Goal: Task Accomplishment & Management: Use online tool/utility

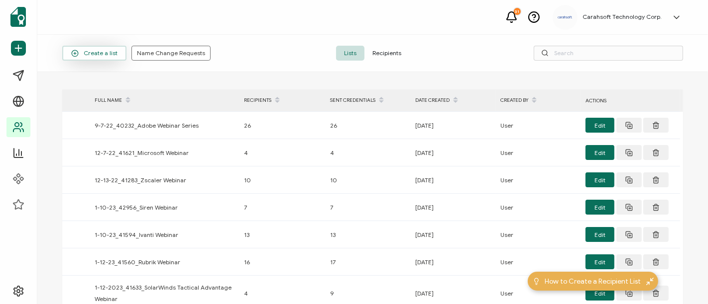
click at [108, 50] on span "Create a list" at bounding box center [94, 53] width 46 height 7
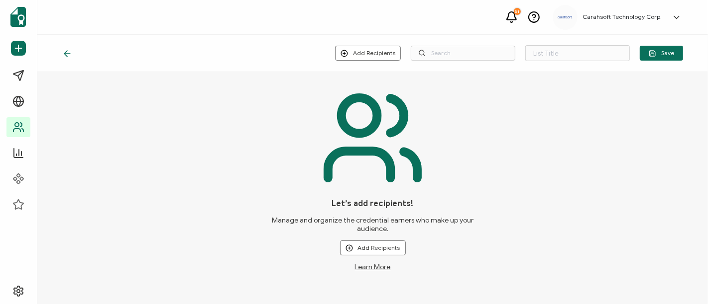
type input "List 1572"
click at [382, 53] on button "Add Recipients" at bounding box center [368, 53] width 66 height 15
click at [387, 82] on span "Upload New Recipients" at bounding box center [391, 79] width 64 height 7
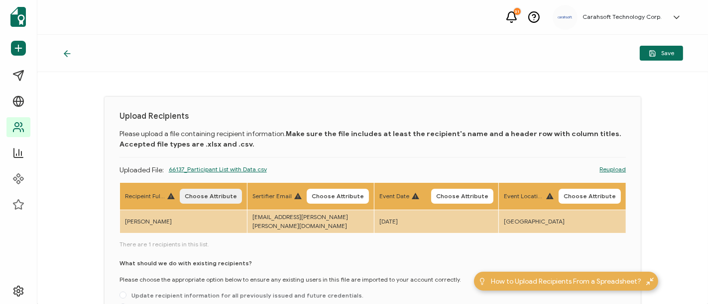
click at [207, 194] on span "Choose Attribute" at bounding box center [211, 197] width 52 height 6
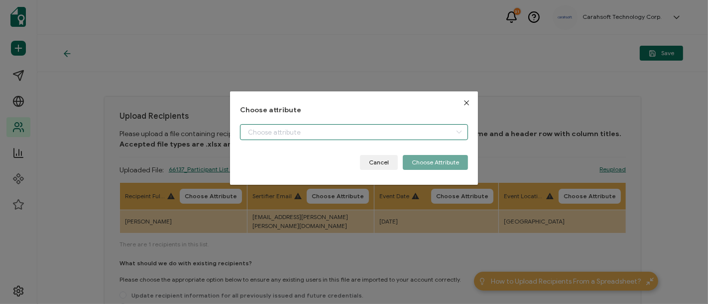
click at [268, 130] on input "dialog" at bounding box center [354, 132] width 228 height 16
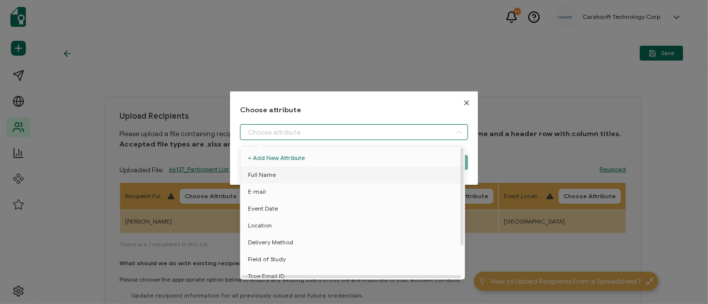
click at [266, 177] on span "Full Name" at bounding box center [262, 175] width 28 height 17
type input "Full Name"
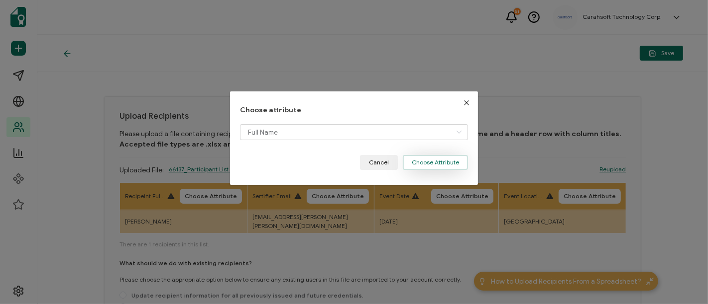
click at [437, 161] on button "Choose Attribute" at bounding box center [435, 162] width 65 height 15
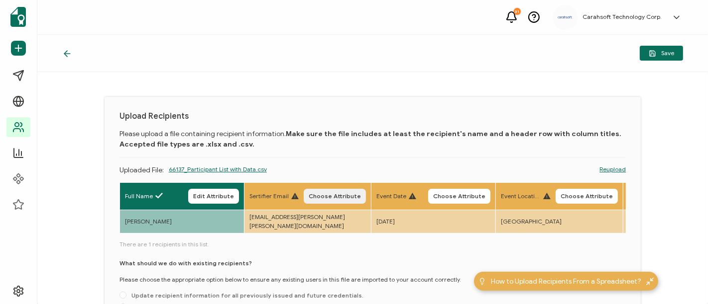
click at [338, 194] on span "Choose Attribute" at bounding box center [334, 197] width 52 height 6
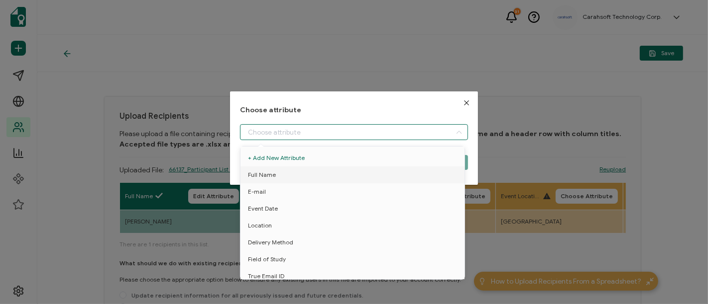
click at [296, 132] on input "dialog" at bounding box center [354, 132] width 228 height 16
click at [286, 190] on li "E-mail" at bounding box center [354, 192] width 232 height 17
type input "E-mail"
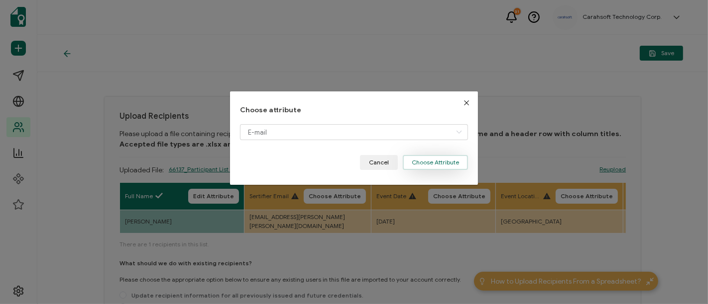
click at [440, 157] on button "Choose Attribute" at bounding box center [435, 162] width 65 height 15
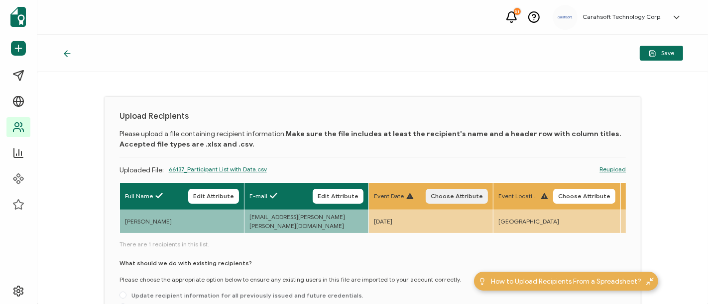
click at [456, 191] on button "Choose Attribute" at bounding box center [456, 196] width 62 height 15
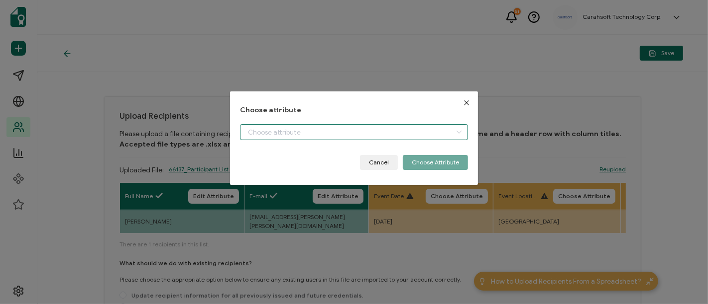
click at [317, 124] on input "dialog" at bounding box center [354, 132] width 228 height 16
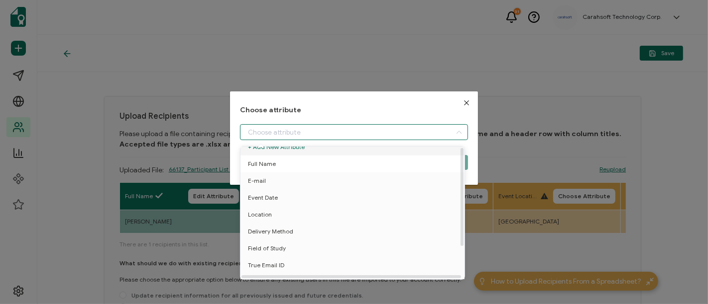
scroll to position [43, 0]
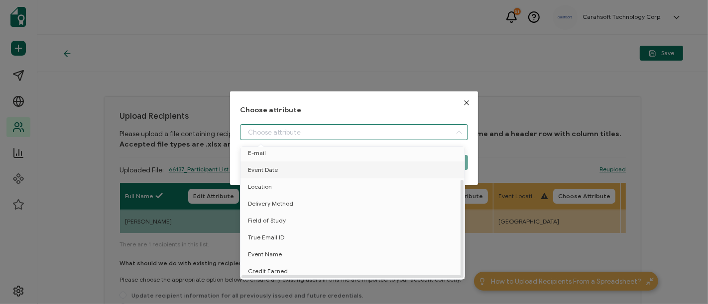
click at [266, 163] on span "Event Date" at bounding box center [263, 170] width 30 height 17
type input "Event Date"
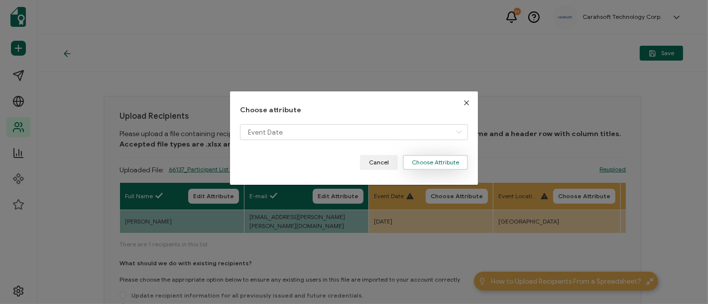
click at [434, 159] on button "Choose Attribute" at bounding box center [435, 162] width 65 height 15
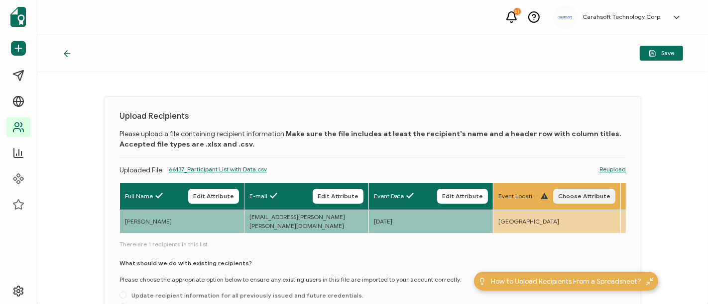
click at [568, 194] on span "Choose Attribute" at bounding box center [584, 197] width 52 height 6
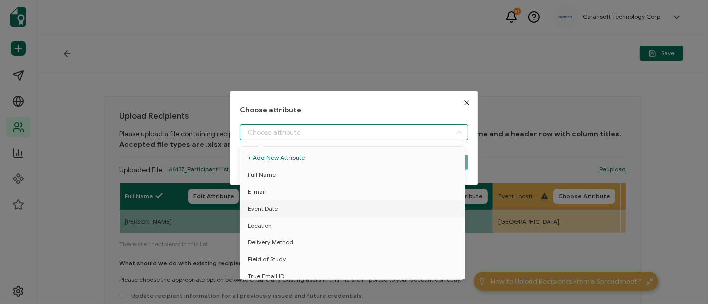
click at [277, 129] on input "dialog" at bounding box center [354, 132] width 228 height 16
click at [283, 223] on li "Location" at bounding box center [354, 225] width 232 height 17
type input "Location"
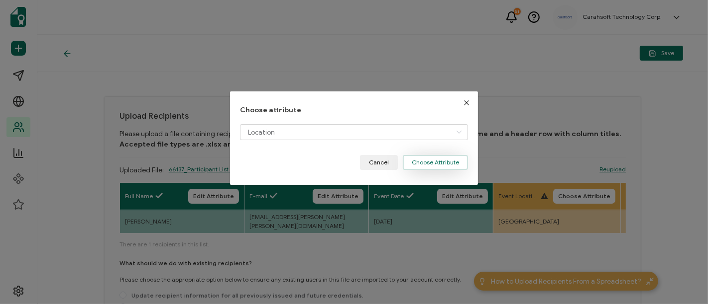
click at [448, 161] on button "Choose Attribute" at bounding box center [435, 162] width 65 height 15
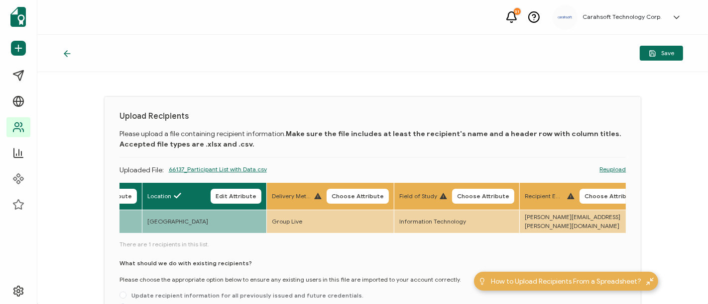
scroll to position [0, 484]
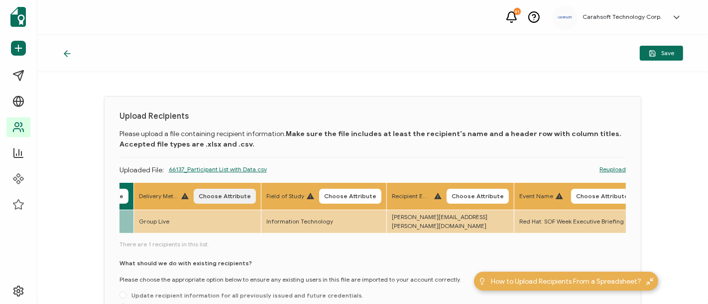
click at [233, 194] on span "Choose Attribute" at bounding box center [225, 197] width 52 height 6
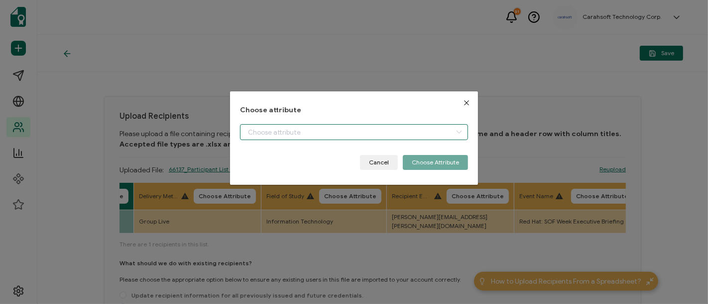
click at [259, 132] on input "dialog" at bounding box center [354, 132] width 228 height 16
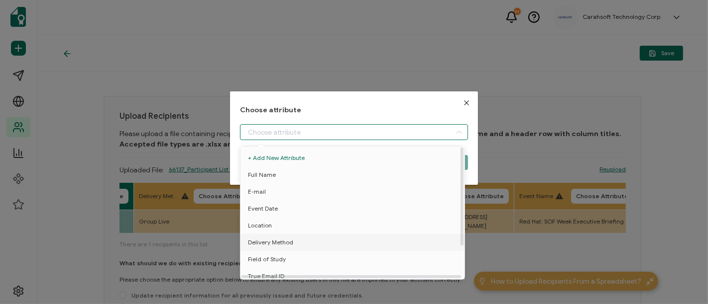
click at [262, 241] on span "Delivery Method" at bounding box center [270, 242] width 45 height 17
type input "Delivery Method"
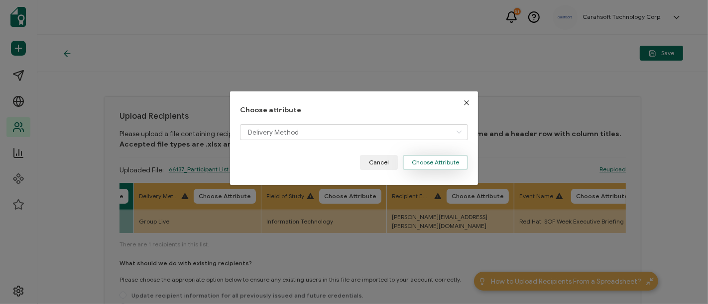
click at [418, 161] on button "Choose Attribute" at bounding box center [435, 162] width 65 height 15
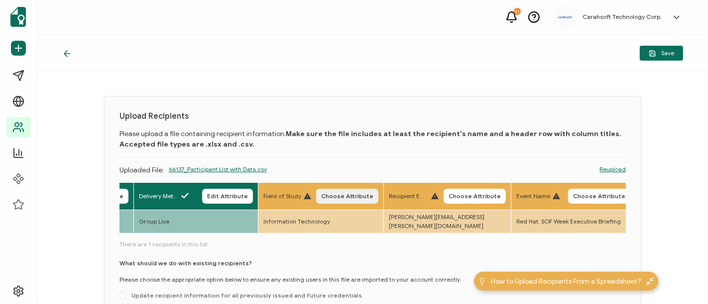
click at [333, 195] on span "Choose Attribute" at bounding box center [347, 197] width 52 height 6
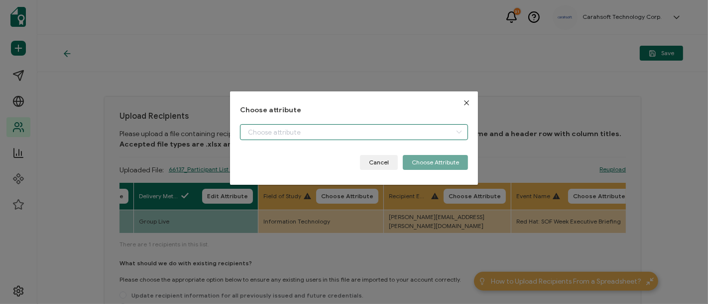
click at [283, 135] on input "dialog" at bounding box center [354, 132] width 228 height 16
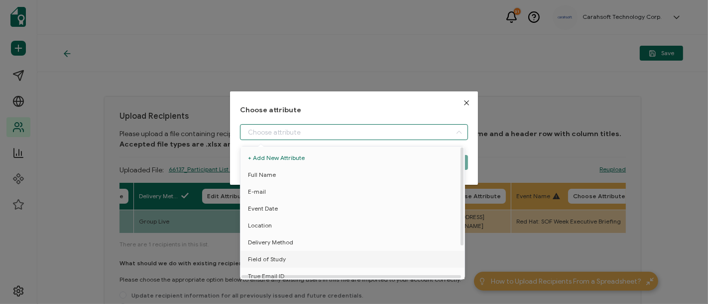
click at [274, 258] on span "Field of Study" at bounding box center [267, 259] width 38 height 17
type input "Field of Study"
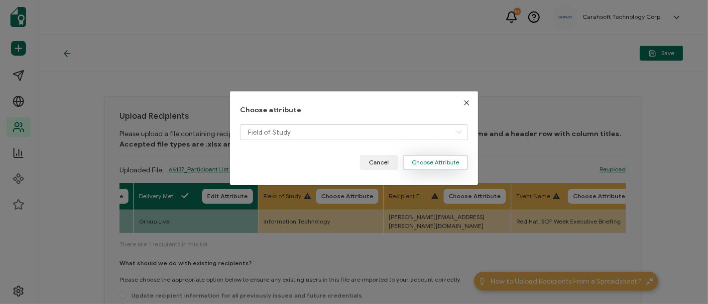
click at [413, 165] on button "Choose Attribute" at bounding box center [435, 162] width 65 height 15
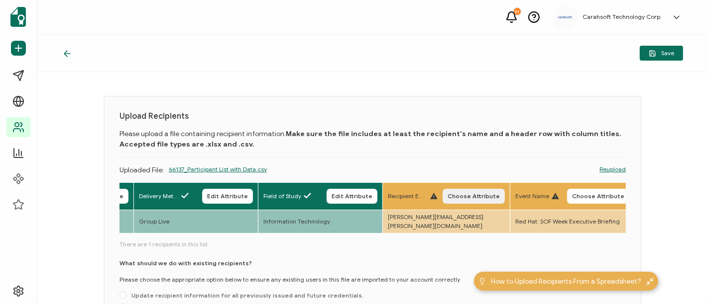
click at [481, 197] on span "Choose Attribute" at bounding box center [473, 197] width 52 height 6
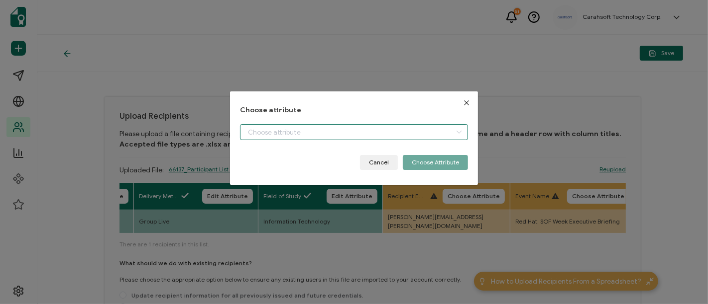
click at [275, 130] on input "dialog" at bounding box center [354, 132] width 228 height 16
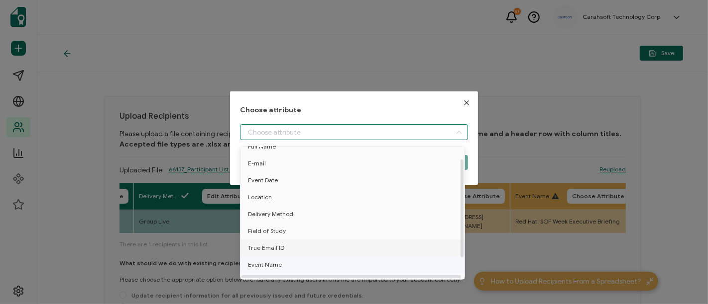
scroll to position [43, 0]
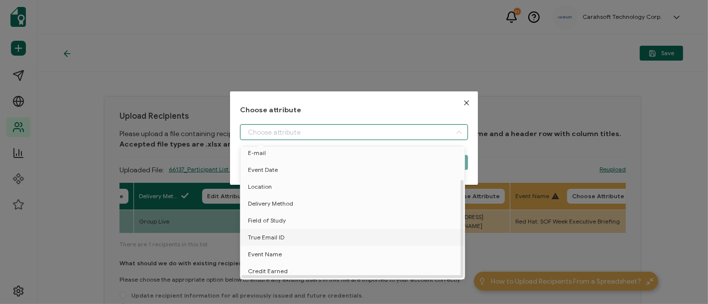
click at [270, 229] on span "True Email ID" at bounding box center [266, 237] width 36 height 17
type input "True Email ID"
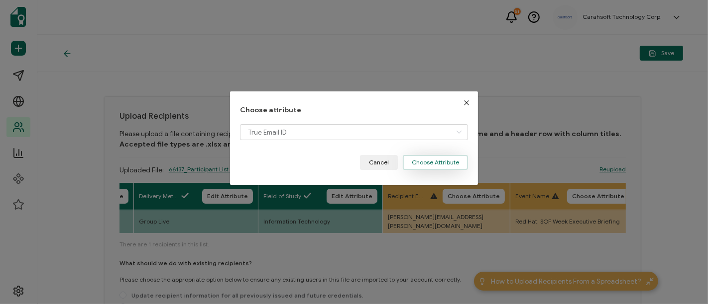
click at [444, 165] on button "Choose Attribute" at bounding box center [435, 162] width 65 height 15
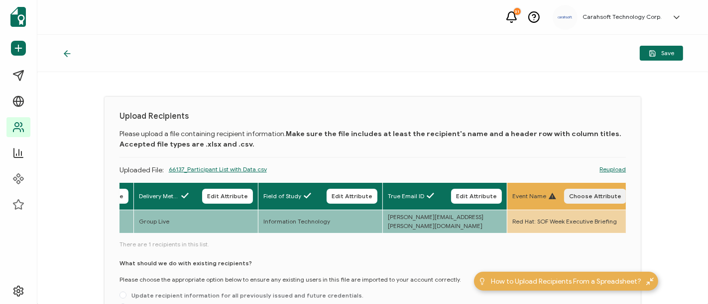
click at [588, 199] on span "Choose Attribute" at bounding box center [595, 197] width 52 height 6
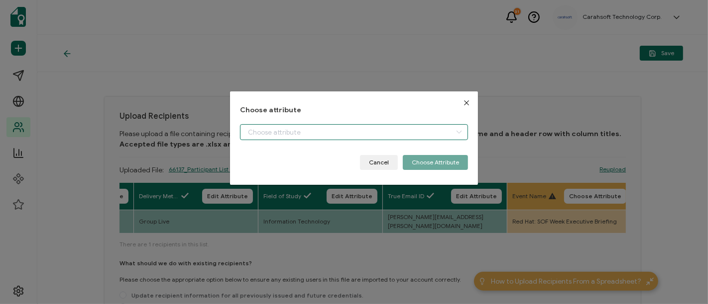
click at [313, 131] on input "dialog" at bounding box center [354, 132] width 228 height 16
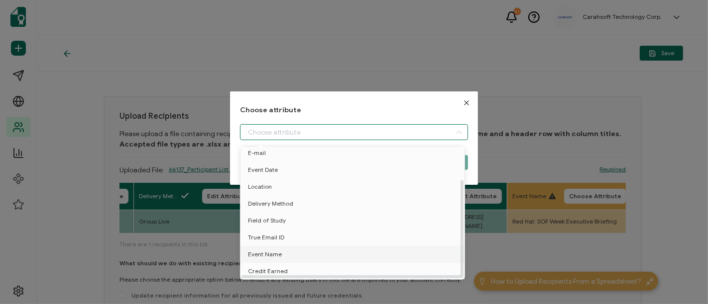
click at [272, 250] on span "Event Name" at bounding box center [265, 254] width 34 height 17
type input "Event Name"
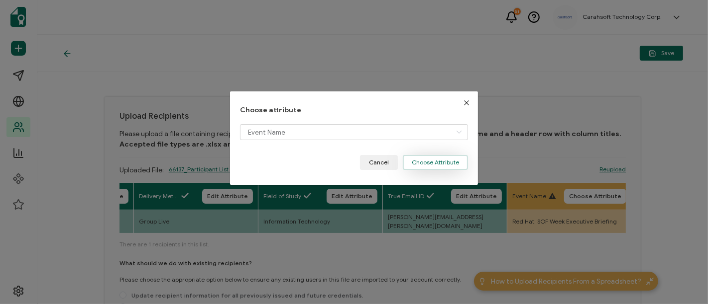
click at [428, 158] on button "Choose Attribute" at bounding box center [435, 162] width 65 height 15
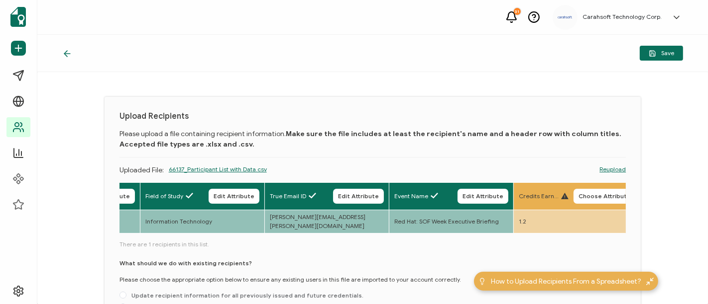
scroll to position [0, 646]
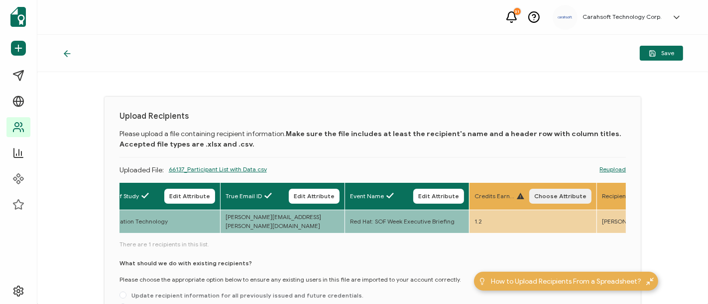
click at [541, 197] on span "Choose Attribute" at bounding box center [560, 197] width 52 height 6
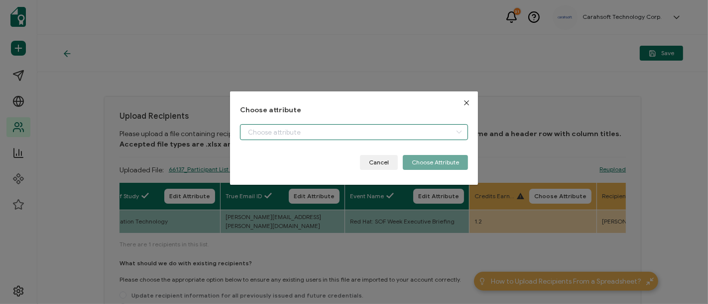
click at [294, 133] on input "dialog" at bounding box center [354, 132] width 228 height 16
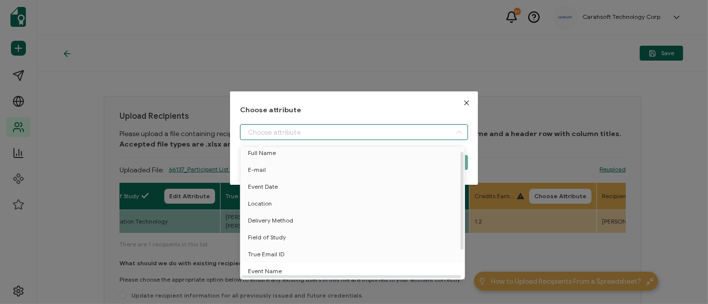
scroll to position [43, 0]
click at [273, 265] on span "Credit Earned" at bounding box center [268, 271] width 40 height 17
type input "Credit Earned"
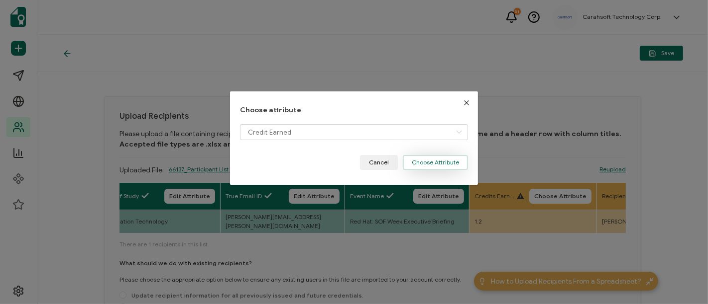
click at [427, 160] on button "Choose Attribute" at bounding box center [435, 162] width 65 height 15
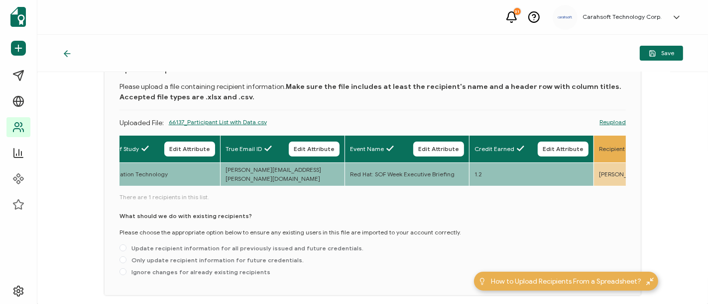
scroll to position [84, 0]
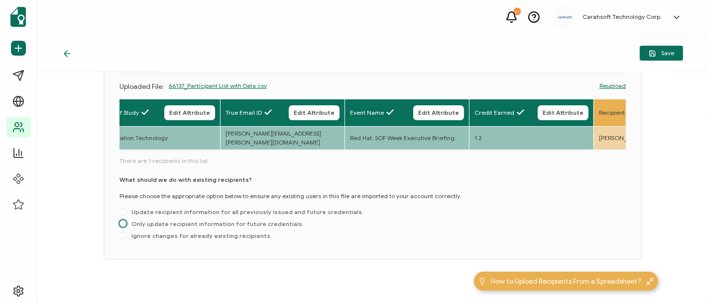
click at [170, 220] on span "Only update recipient information for future credentials." at bounding box center [214, 223] width 177 height 7
click at [126, 220] on input "Only update recipient information for future credentials." at bounding box center [122, 224] width 7 height 8
radio input "true"
click at [664, 55] on span "Save" at bounding box center [660, 53] width 25 height 7
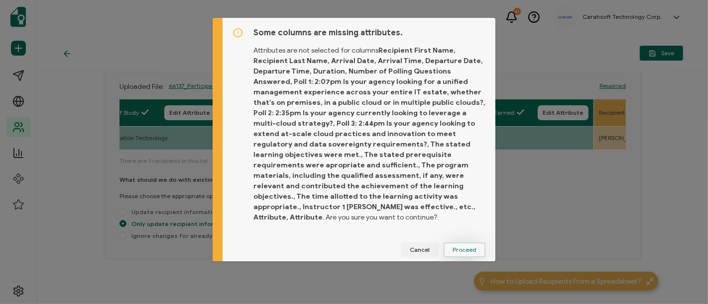
click at [476, 243] on button "Proceed" at bounding box center [464, 250] width 42 height 15
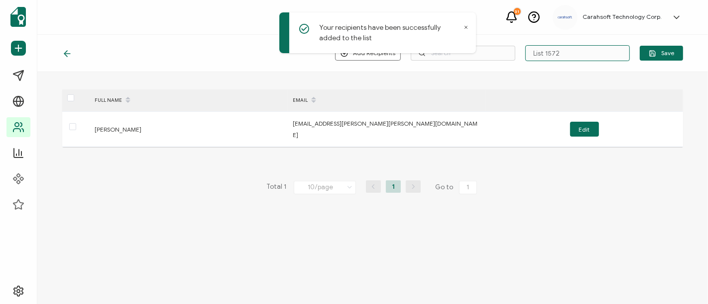
click at [576, 53] on input "List 1572" at bounding box center [577, 53] width 104 height 16
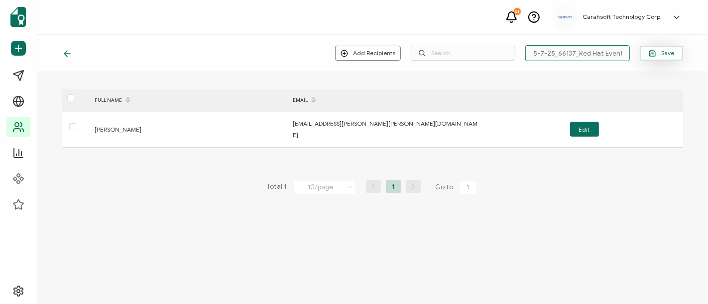
type input "5-7-25_66137_Red Hat Event"
click at [658, 53] on span "Save" at bounding box center [660, 53] width 25 height 7
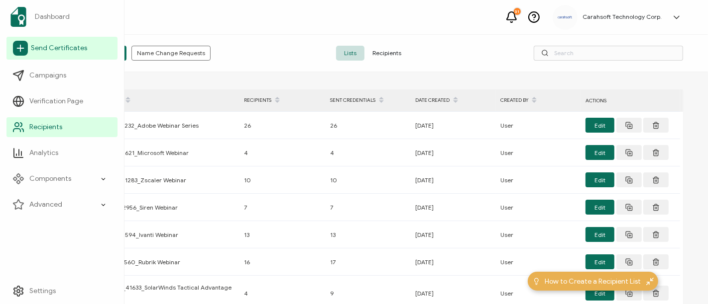
click at [45, 47] on span "Send Certificates" at bounding box center [59, 48] width 56 height 10
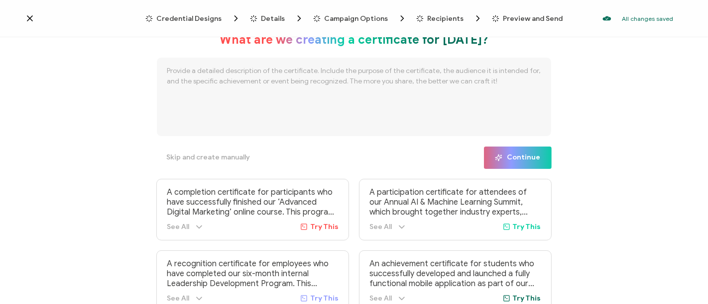
click at [183, 16] on span "Credential Designs" at bounding box center [189, 18] width 65 height 7
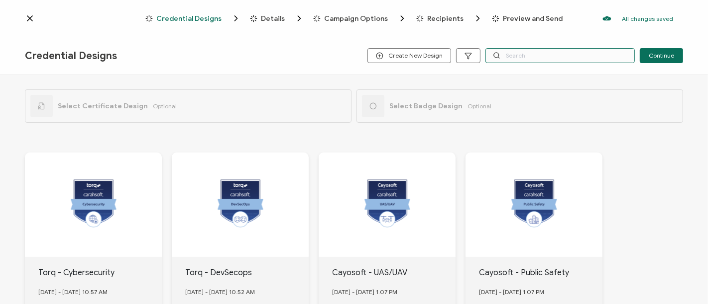
click at [539, 61] on input "text" at bounding box center [559, 55] width 149 height 15
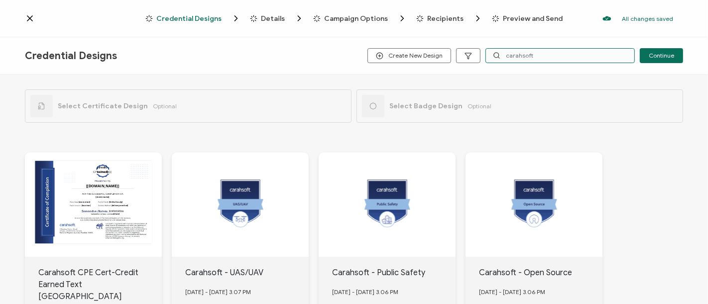
type input "carahsoft"
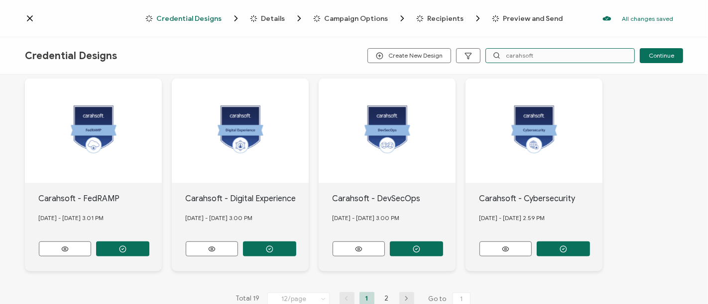
scroll to position [511, 0]
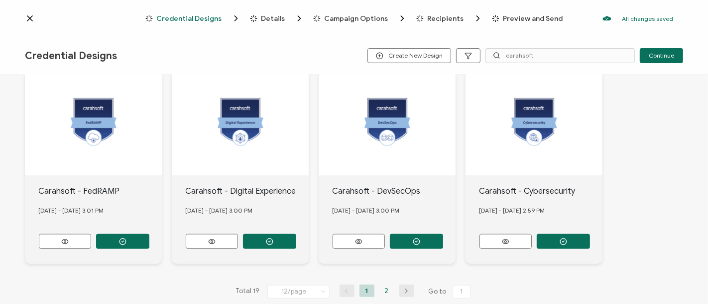
click at [384, 285] on li "2" at bounding box center [386, 291] width 15 height 12
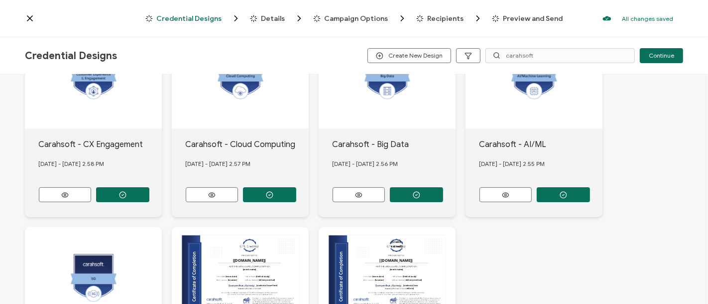
scroll to position [310, 0]
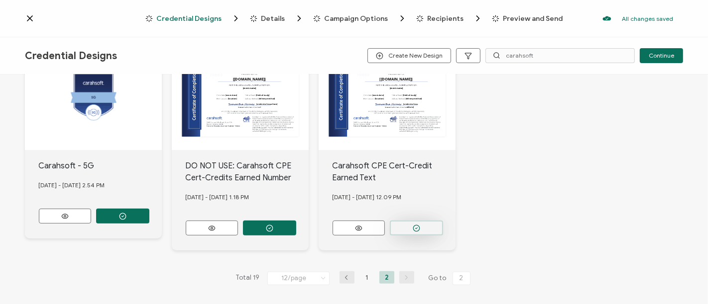
click at [126, 17] on circle "button" at bounding box center [122, 13] width 6 height 6
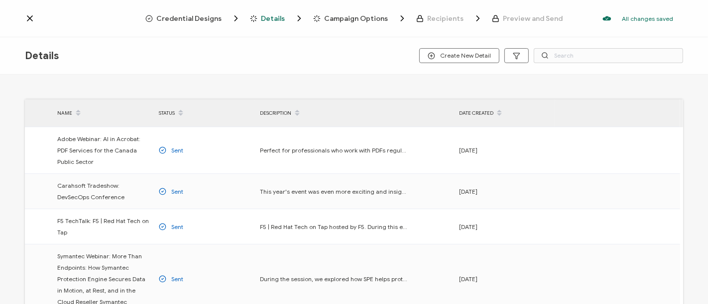
click at [216, 17] on span "Credential Designs" at bounding box center [189, 18] width 65 height 7
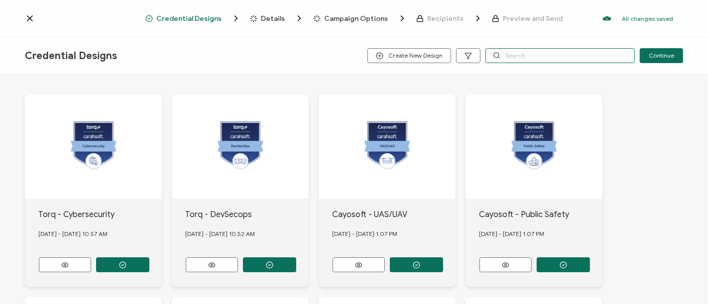
click at [511, 56] on input "text" at bounding box center [559, 55] width 149 height 15
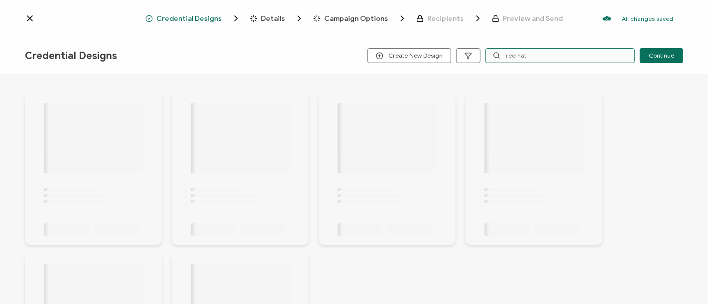
type input "red hat"
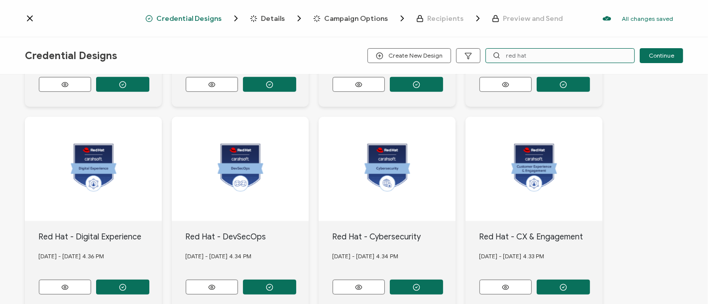
scroll to position [499, 0]
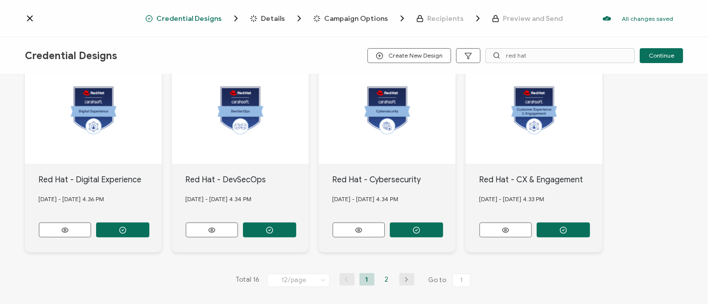
click at [382, 274] on li "2" at bounding box center [386, 280] width 15 height 12
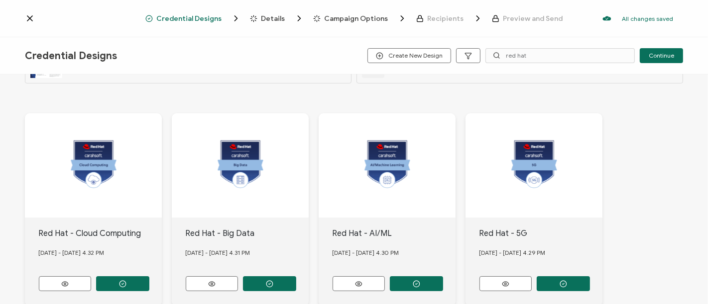
scroll to position [97, 0]
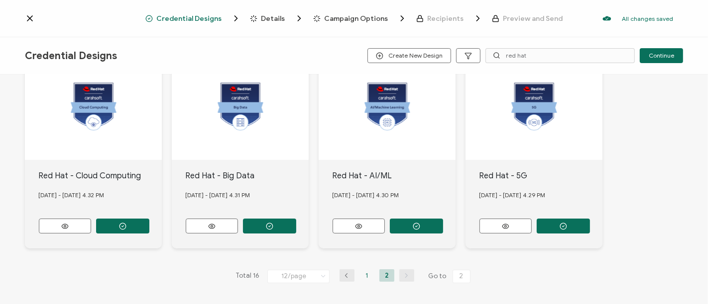
click at [362, 273] on li "1" at bounding box center [366, 276] width 15 height 12
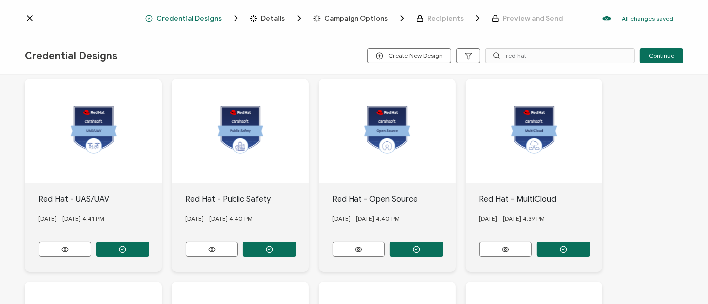
scroll to position [57, 0]
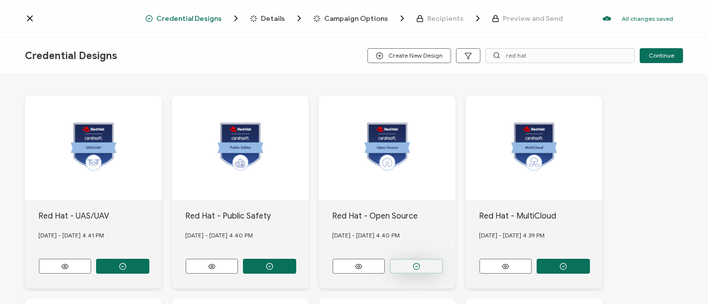
click at [149, 260] on button "button" at bounding box center [122, 266] width 53 height 15
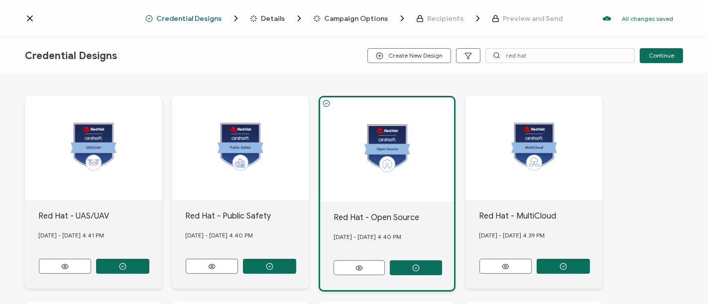
click at [268, 15] on span "Details" at bounding box center [273, 18] width 24 height 7
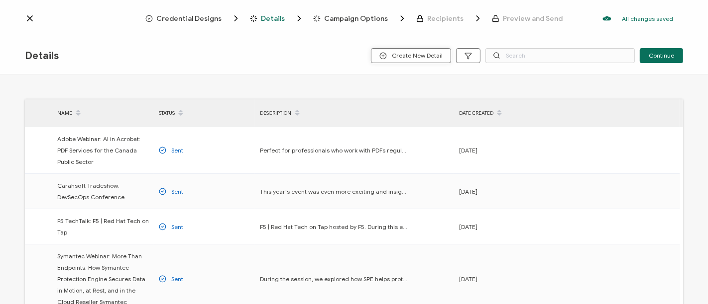
click at [425, 54] on span "Create New Detail" at bounding box center [410, 55] width 63 height 7
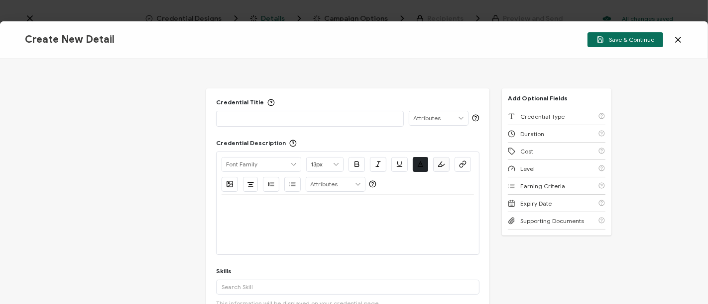
click at [675, 39] on icon at bounding box center [678, 40] width 10 height 10
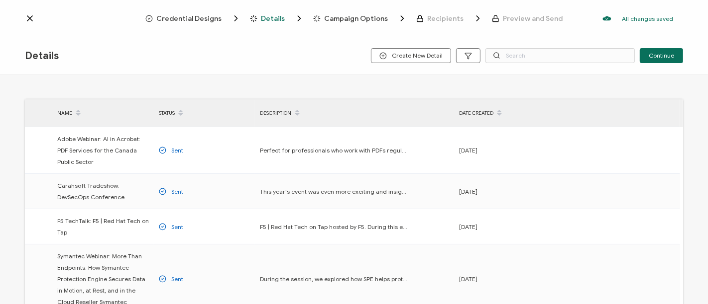
click at [26, 17] on icon at bounding box center [30, 18] width 10 height 10
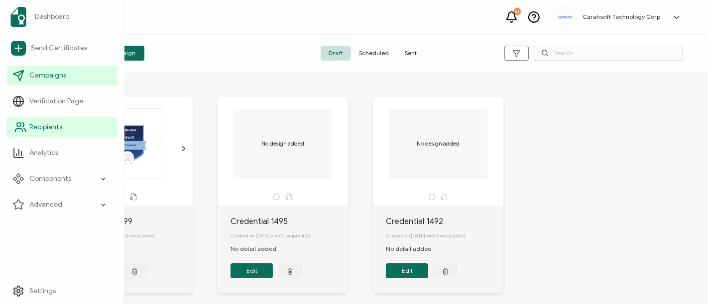
click at [50, 126] on span "Recipients" at bounding box center [45, 127] width 33 height 10
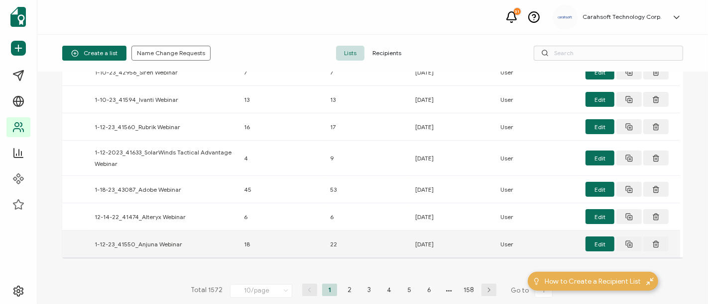
scroll to position [200, 0]
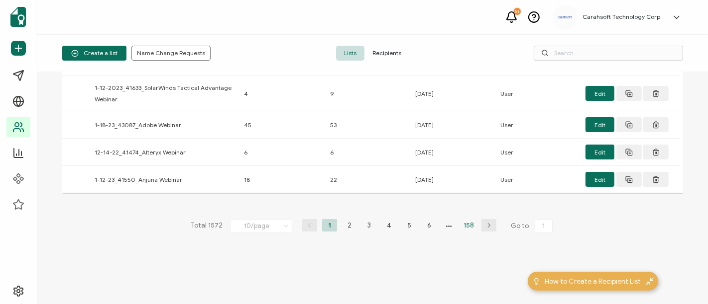
click at [465, 222] on li "158" at bounding box center [468, 225] width 15 height 12
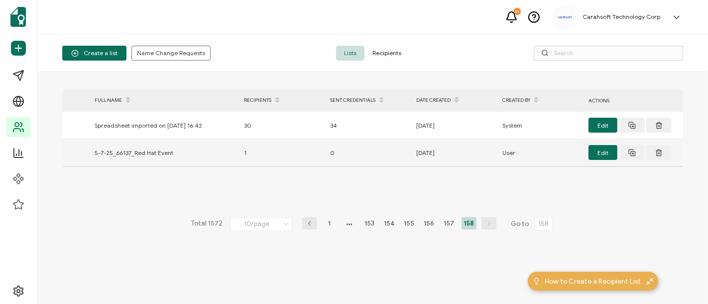
click at [137, 153] on div "5-7-25_66137_Red Hat Event" at bounding box center [164, 152] width 149 height 11
click at [607, 153] on button "Edit" at bounding box center [602, 152] width 29 height 15
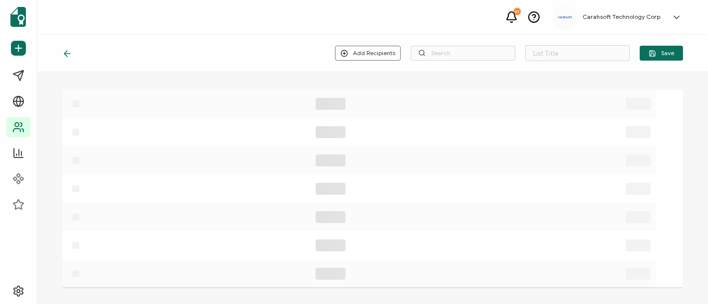
type input "5-7-25_66137_Red Hat Event"
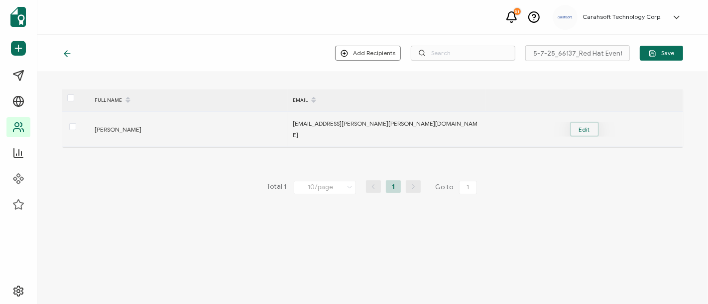
click at [582, 125] on button "Edit" at bounding box center [584, 129] width 29 height 15
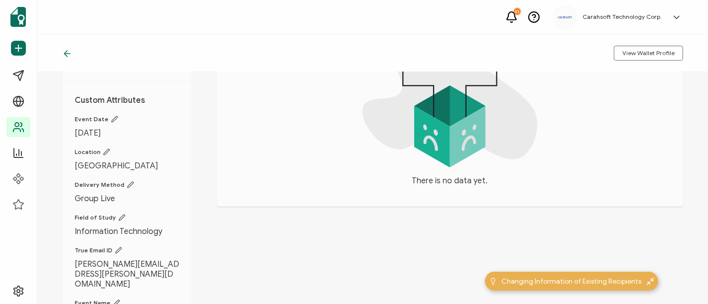
scroll to position [102, 0]
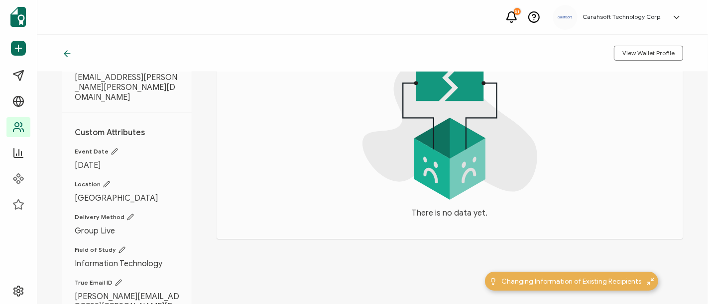
click at [105, 182] on icon at bounding box center [106, 185] width 6 height 6
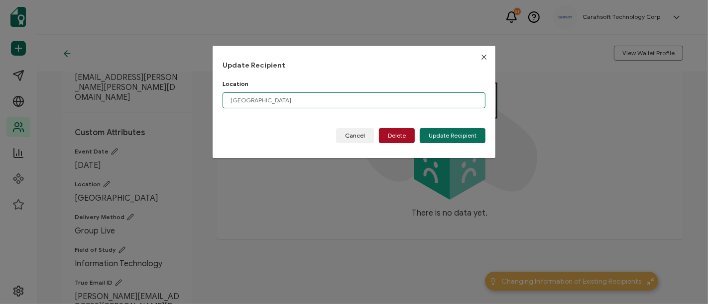
click at [311, 99] on input "[GEOGRAPHIC_DATA]" at bounding box center [353, 101] width 263 height 16
type input "[GEOGRAPHIC_DATA], [GEOGRAPHIC_DATA]"
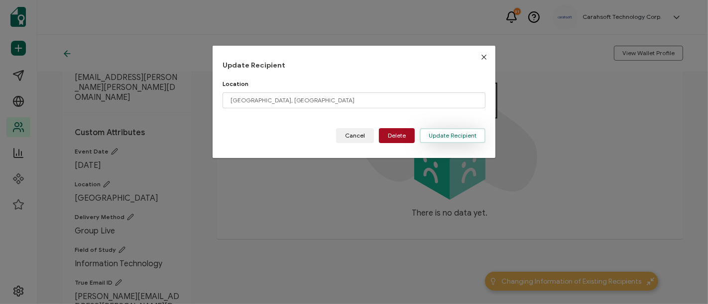
click at [467, 133] on span "Update Recipient" at bounding box center [452, 136] width 48 height 6
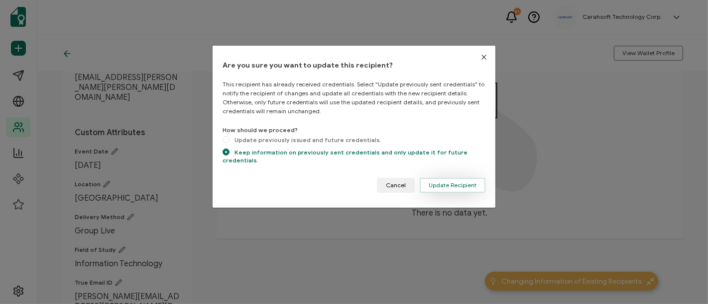
click at [450, 183] on span "Update Recipient" at bounding box center [452, 186] width 48 height 6
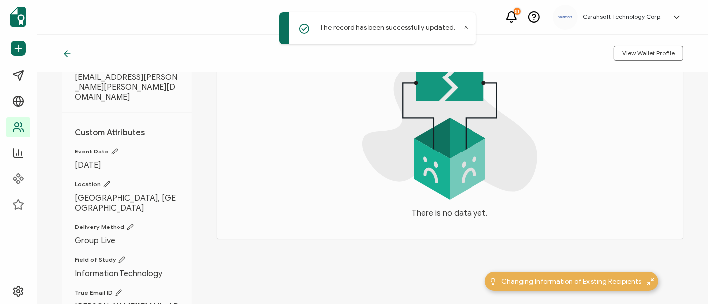
click at [466, 30] on div "The record has been successfully updated." at bounding box center [377, 28] width 197 height 32
click at [466, 25] on icon at bounding box center [465, 27] width 5 height 5
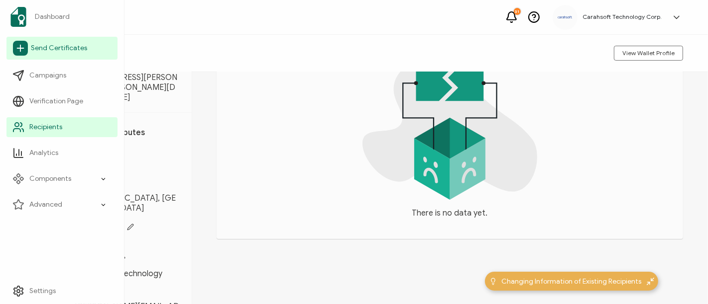
click at [54, 47] on span "Send Certificates" at bounding box center [59, 48] width 56 height 10
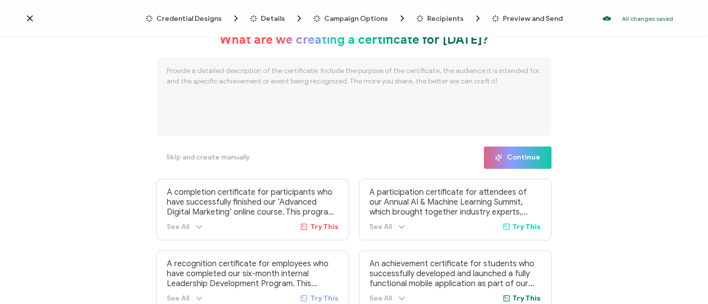
click at [32, 18] on icon at bounding box center [30, 18] width 10 height 10
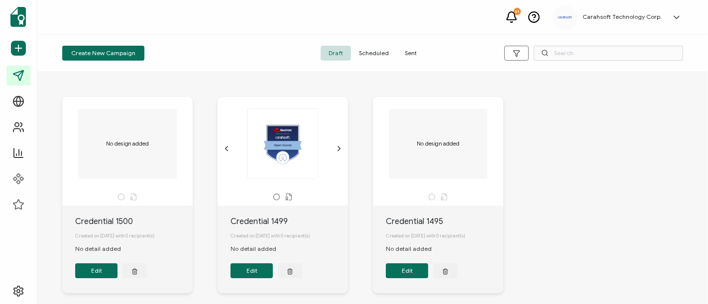
click at [256, 273] on button "Edit" at bounding box center [251, 271] width 42 height 15
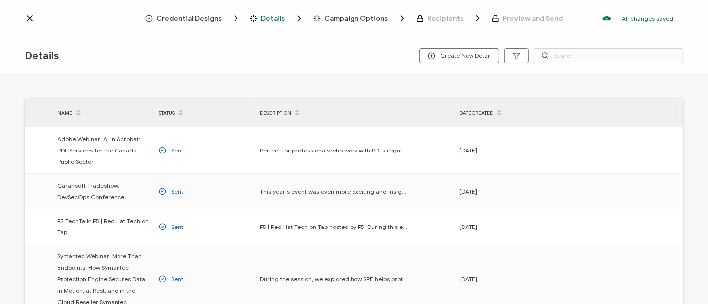
click at [211, 18] on span "Credential Designs" at bounding box center [189, 18] width 65 height 7
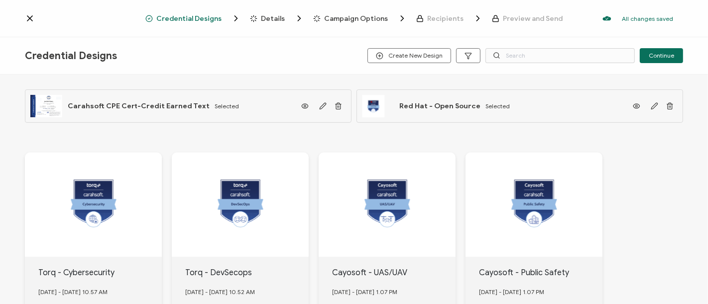
click at [266, 17] on span "Details" at bounding box center [273, 18] width 24 height 7
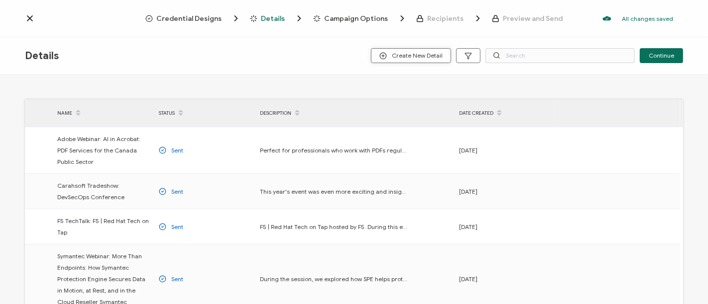
click at [414, 52] on span "Create New Detail" at bounding box center [410, 55] width 63 height 7
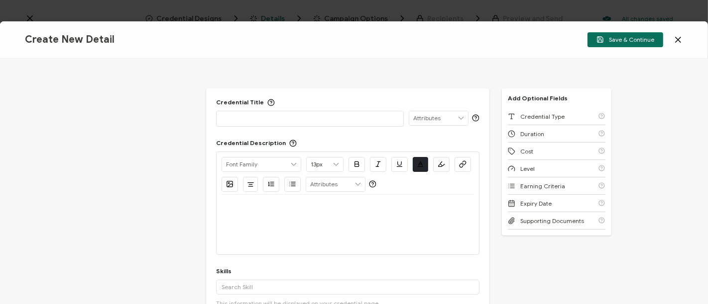
click at [310, 116] on p at bounding box center [309, 118] width 177 height 10
click at [227, 211] on div at bounding box center [347, 207] width 252 height 24
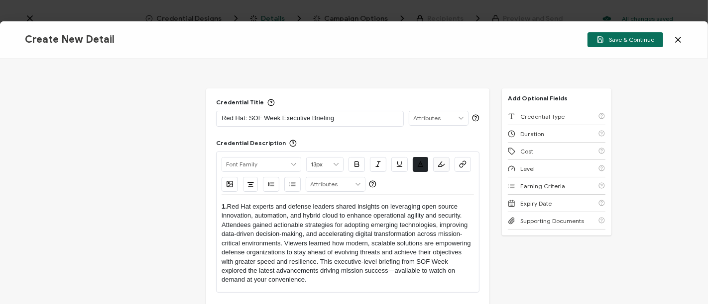
click at [237, 204] on p "1. Red Hat experts and defense leaders shared insights on leveraging open sourc…" at bounding box center [347, 244] width 252 height 83
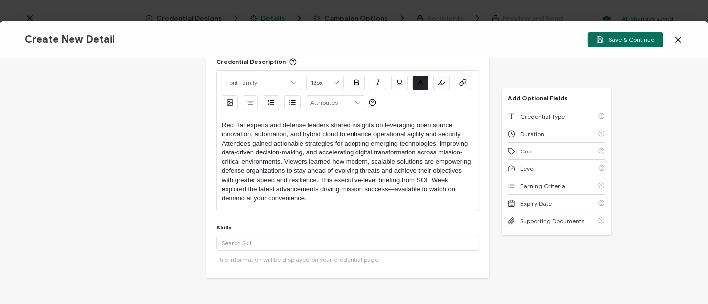
scroll to position [174, 0]
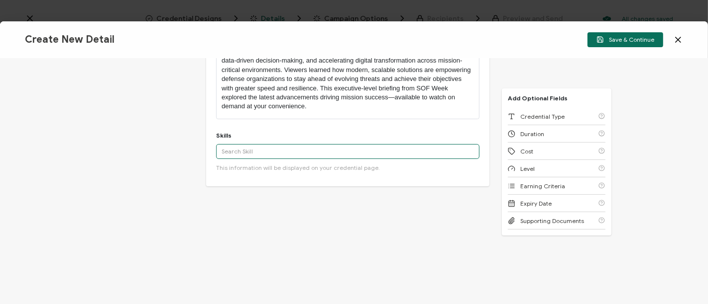
click at [253, 151] on input "text" at bounding box center [347, 151] width 263 height 15
paste input "Multi-Cloud Operations"
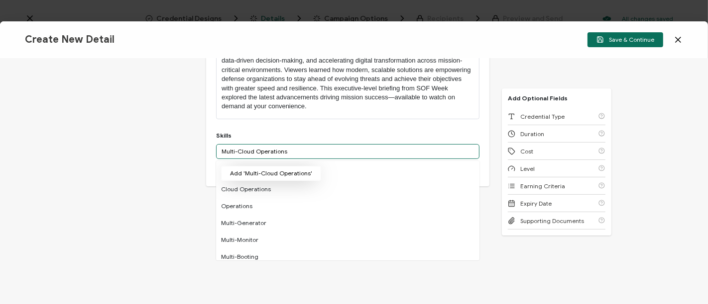
type input "Multi-Cloud Operations"
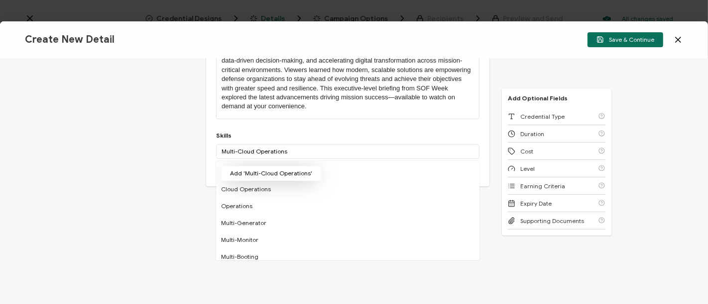
click at [275, 170] on button "Add 'Multi-Cloud Operations'" at bounding box center [271, 173] width 100 height 15
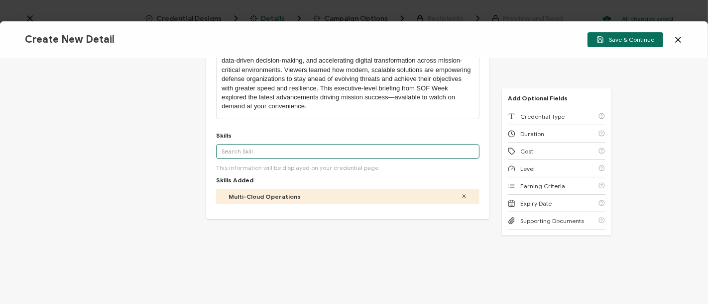
click at [256, 149] on input "text" at bounding box center [347, 151] width 263 height 15
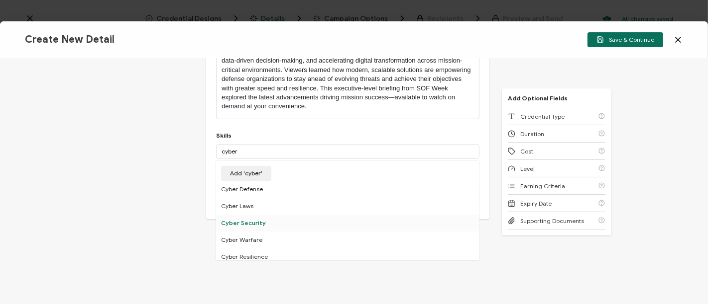
click at [245, 219] on div "Cyber Security" at bounding box center [347, 223] width 263 height 17
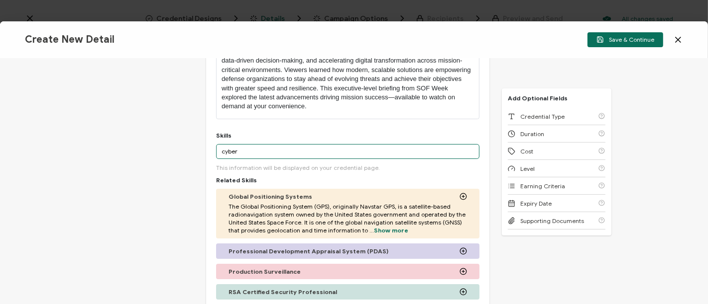
drag, startPoint x: 277, startPoint y: 153, endPoint x: 182, endPoint y: 154, distance: 95.5
click at [182, 154] on div "Credential Title Red Hat: SOF Week Executive Briefing ISSUER Issuer Name Creden…" at bounding box center [354, 182] width 708 height 246
paste input "Open Source Solutions"
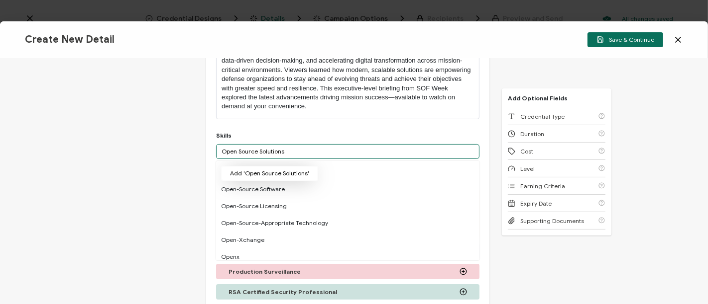
type input "Open Source Solutions"
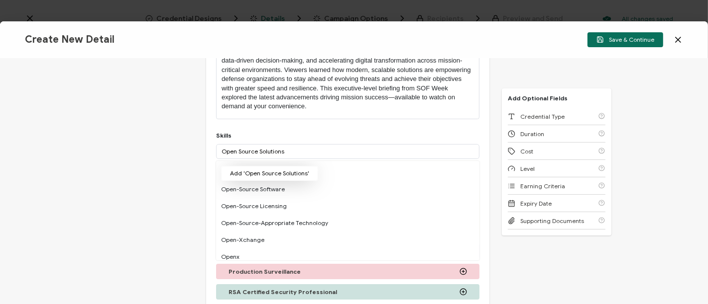
click at [276, 171] on button "Add 'Open Source Solutions'" at bounding box center [269, 173] width 97 height 15
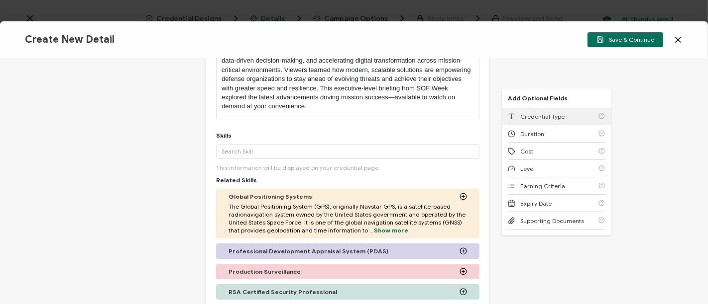
click at [549, 113] on span "Credential Type" at bounding box center [542, 116] width 44 height 7
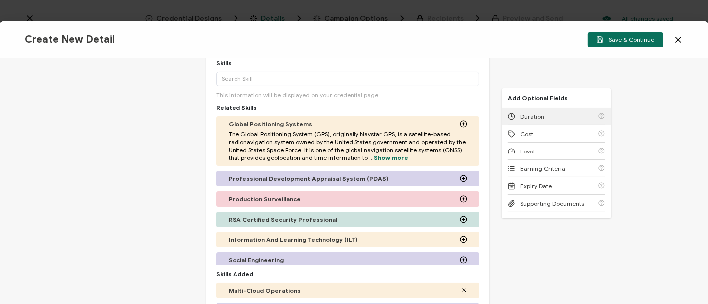
click at [549, 112] on div "Duration" at bounding box center [556, 116] width 98 height 17
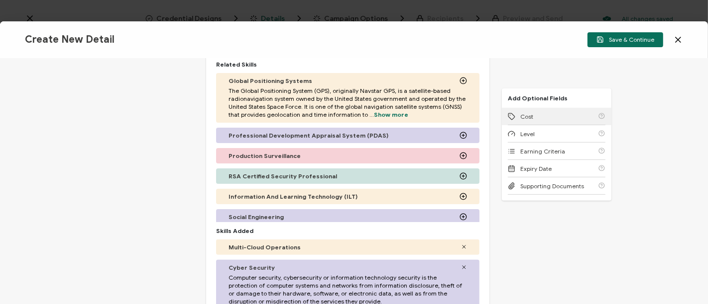
click at [549, 112] on div "Cost" at bounding box center [556, 116] width 98 height 17
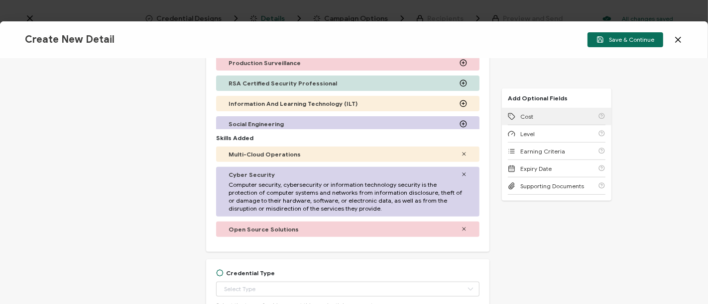
click at [549, 112] on div "Cost" at bounding box center [556, 116] width 98 height 17
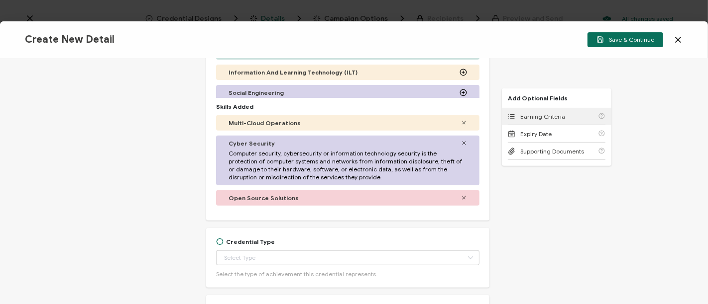
click at [549, 113] on span "Earning Criteria" at bounding box center [542, 116] width 45 height 7
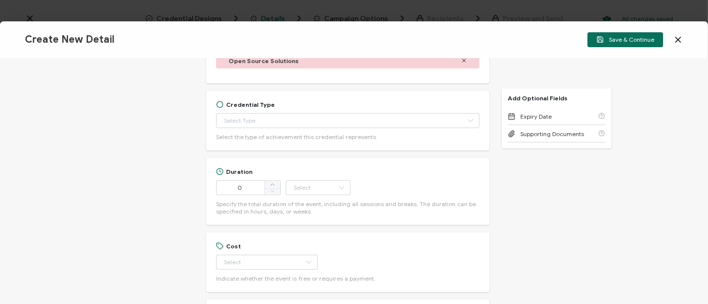
scroll to position [440, 0]
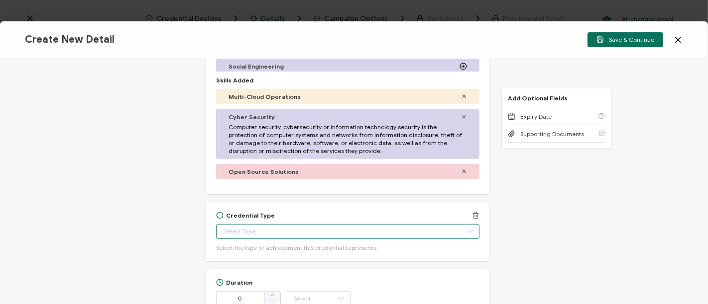
click at [233, 226] on input "text" at bounding box center [347, 231] width 263 height 15
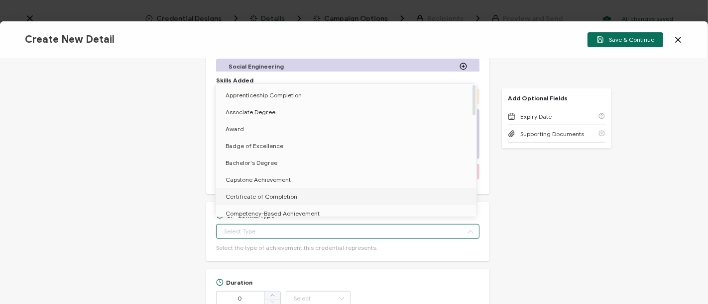
click at [242, 197] on span "Certificate of Completion" at bounding box center [261, 196] width 72 height 7
type input "Certificate of Completion"
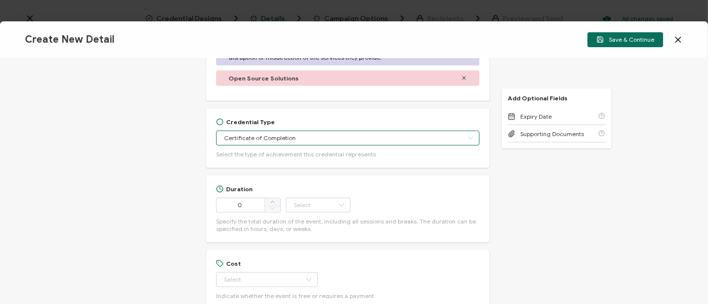
scroll to position [551, 0]
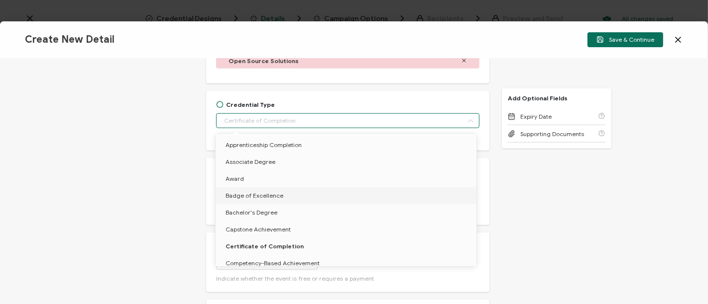
click at [137, 192] on div "Credential Title Red Hat: SOF Week Executive Briefing ISSUER Issuer Name Creden…" at bounding box center [354, 182] width 708 height 246
type input "Certificate of Completion"
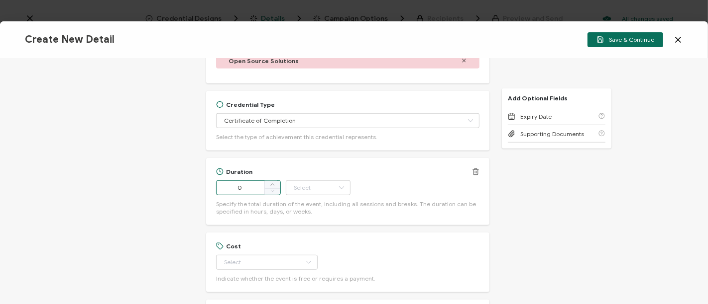
click at [248, 190] on input "0" at bounding box center [248, 188] width 65 height 15
type input "60"
click at [310, 188] on input "text" at bounding box center [318, 188] width 65 height 15
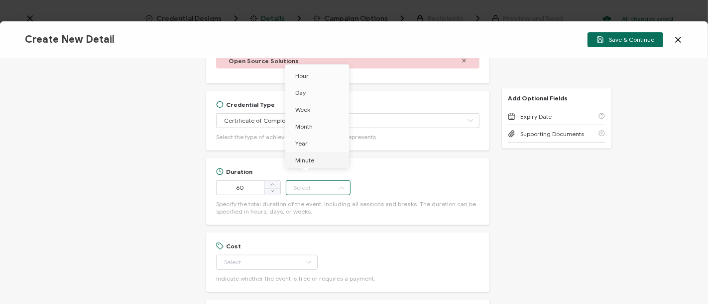
click at [311, 161] on span "Minute" at bounding box center [304, 160] width 19 height 7
type input "Minute"
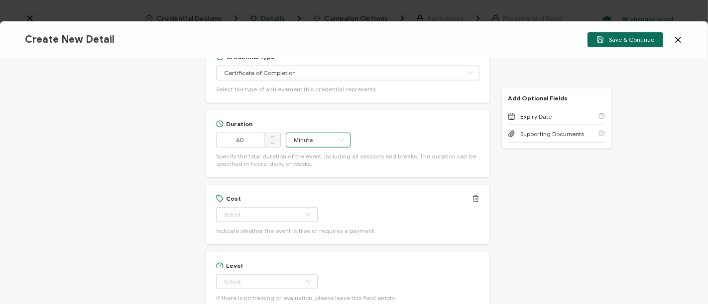
scroll to position [607, 0]
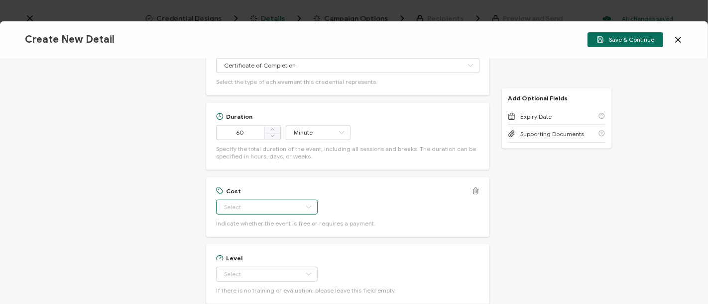
click at [246, 207] on input "text" at bounding box center [266, 207] width 101 height 15
click at [238, 229] on li "Free" at bounding box center [261, 231] width 93 height 17
type input "Free"
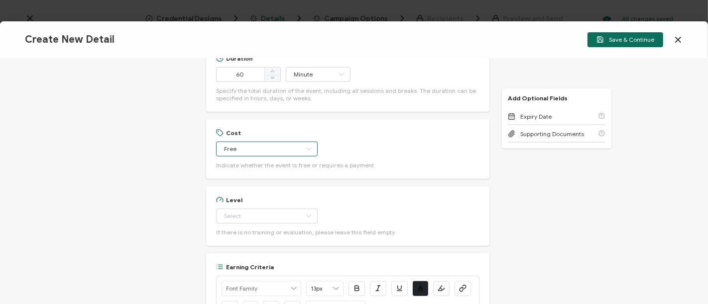
scroll to position [772, 0]
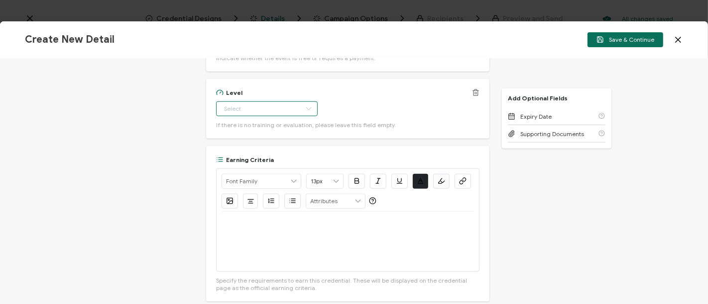
click at [241, 104] on input "text" at bounding box center [266, 108] width 101 height 15
click at [240, 129] on span "Beginner" at bounding box center [237, 132] width 25 height 7
type input "Beginner"
click at [290, 229] on div at bounding box center [347, 242] width 252 height 60
click at [278, 219] on p at bounding box center [347, 223] width 252 height 9
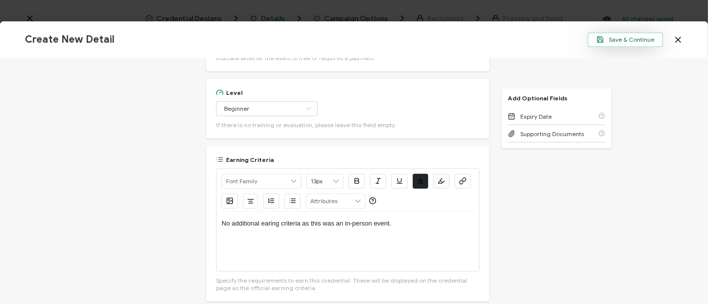
click at [634, 41] on span "Save & Continue" at bounding box center [625, 39] width 58 height 7
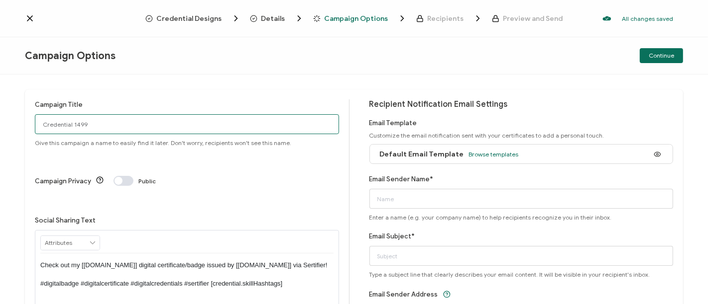
click at [108, 123] on input "Credential 1499" at bounding box center [187, 124] width 304 height 20
drag, startPoint x: 133, startPoint y: 124, endPoint x: 32, endPoint y: 118, distance: 101.2
click at [32, 118] on div "Campaign Title 5-7-25_66137_Red Hat Event Give this campaign a name to easily f…" at bounding box center [354, 223] width 658 height 266
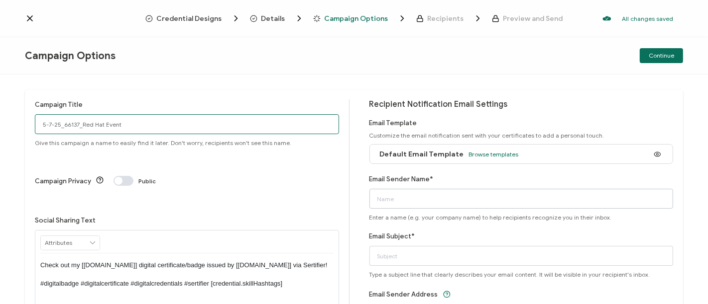
type input "5-7-25_66137_Red Hat Event"
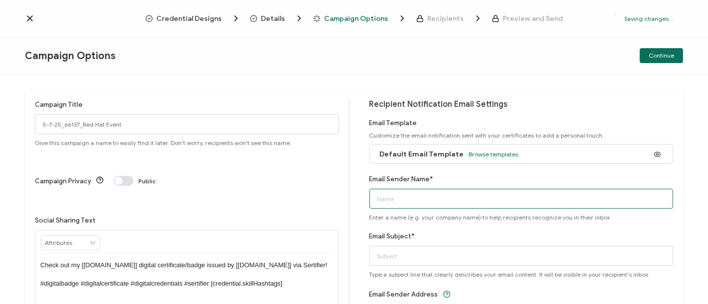
click at [408, 200] on input "Email Sender Name*" at bounding box center [521, 199] width 304 height 20
click at [406, 251] on input "Email Subject*" at bounding box center [521, 256] width 304 height 20
paste input "5-7-25_66137_Red Hat Event"
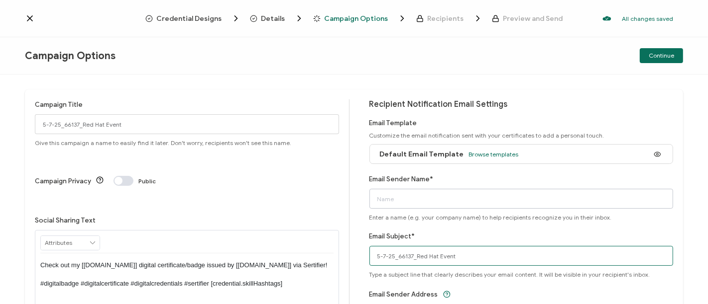
type input "5-7-25_66137_Red Hat Event"
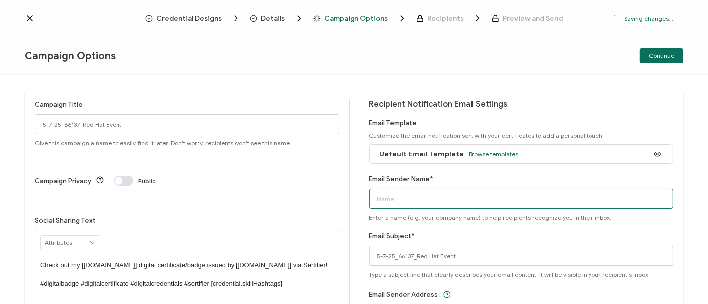
click at [409, 206] on input "Email Sender Name*" at bounding box center [521, 199] width 304 height 20
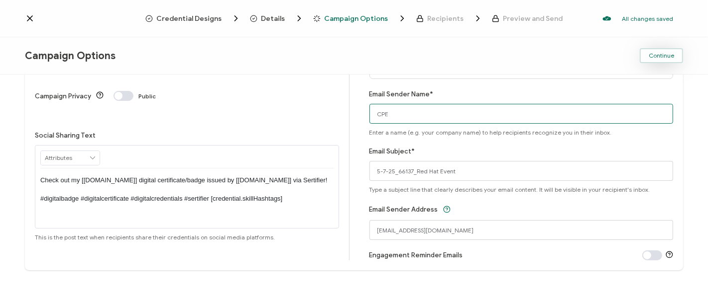
type input "CPE"
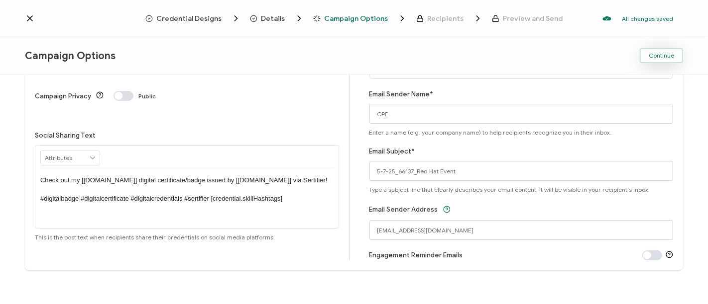
click at [677, 57] on button "Continue" at bounding box center [660, 55] width 43 height 15
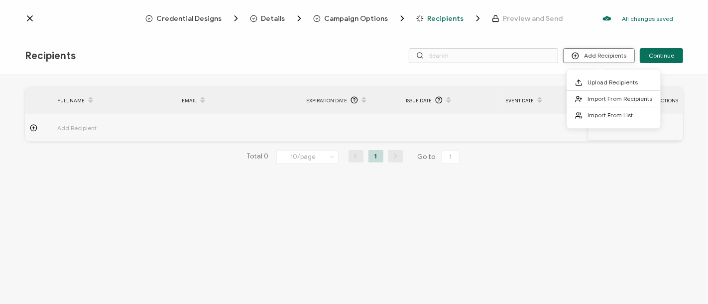
click at [615, 54] on button "Add Recipients" at bounding box center [599, 55] width 72 height 15
click at [605, 112] on span "Import From List" at bounding box center [609, 114] width 45 height 7
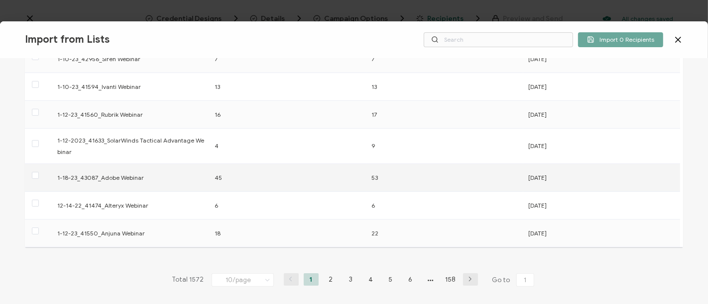
scroll to position [219, 0]
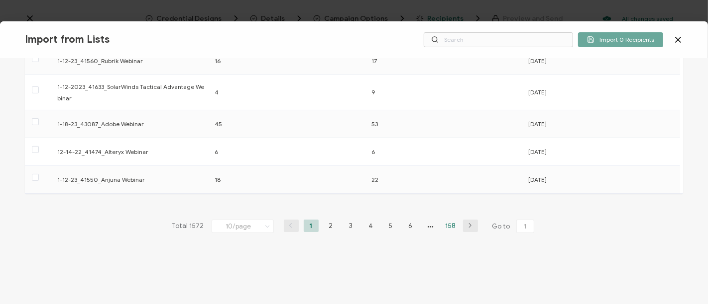
click at [448, 224] on li "158" at bounding box center [450, 226] width 15 height 12
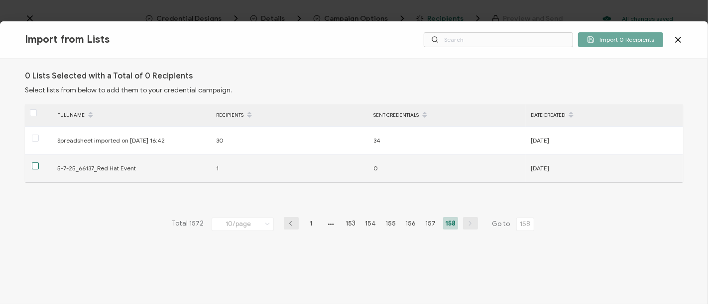
click at [32, 165] on span at bounding box center [35, 166] width 7 height 7
click at [39, 163] on input "checkbox" at bounding box center [39, 163] width 0 height 0
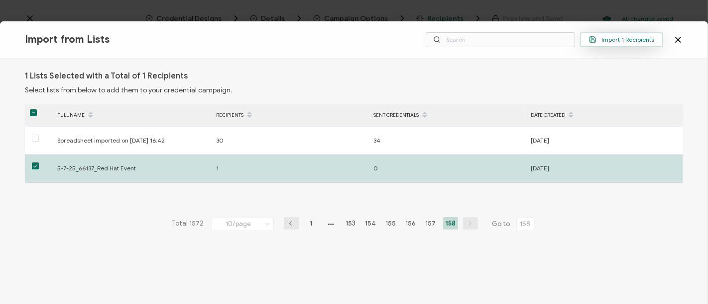
click at [638, 37] on span "Import 1 Recipients" at bounding box center [621, 39] width 65 height 7
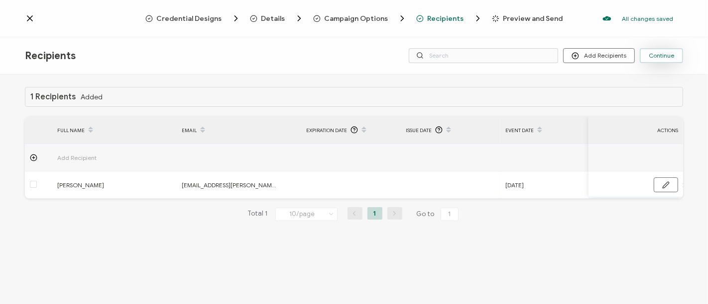
click at [660, 54] on span "Continue" at bounding box center [660, 56] width 25 height 6
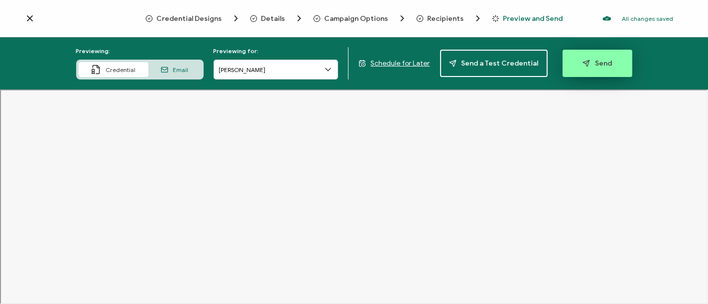
click at [586, 55] on button "Send" at bounding box center [597, 63] width 70 height 27
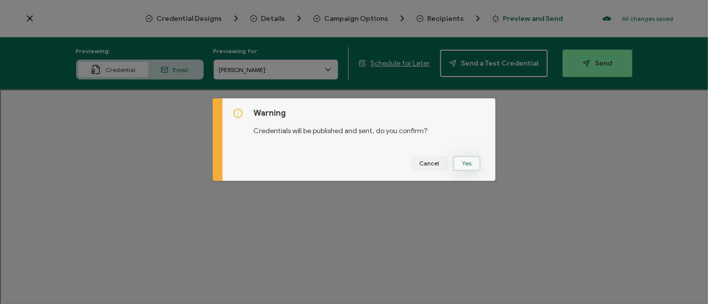
click at [453, 165] on button "Yes" at bounding box center [466, 163] width 27 height 15
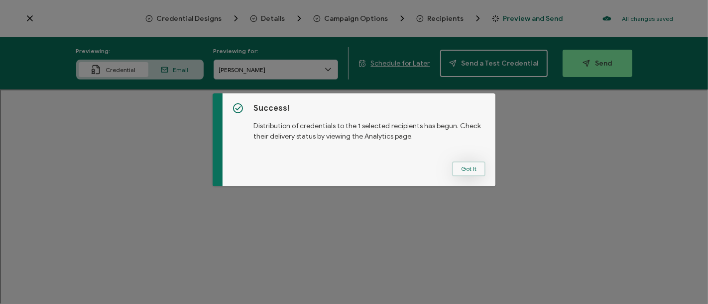
click at [463, 162] on button "Got It" at bounding box center [468, 169] width 33 height 15
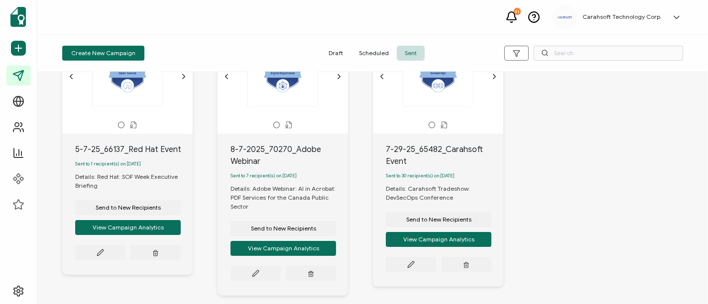
scroll to position [110, 0]
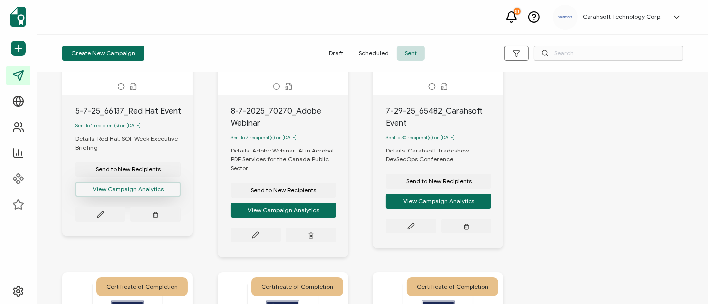
click at [126, 190] on button "View Campaign Analytics" at bounding box center [127, 189] width 105 height 15
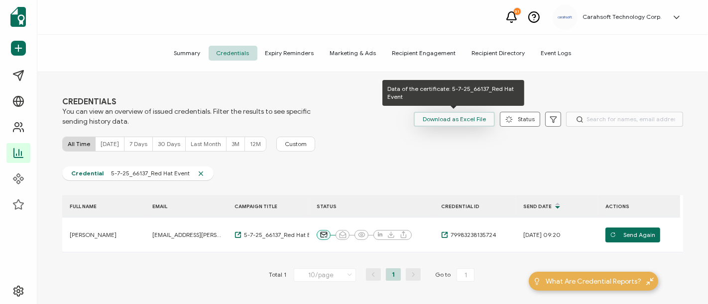
click at [441, 121] on span "Download as Excel File" at bounding box center [453, 119] width 63 height 15
